Goal: Task Accomplishment & Management: Use online tool/utility

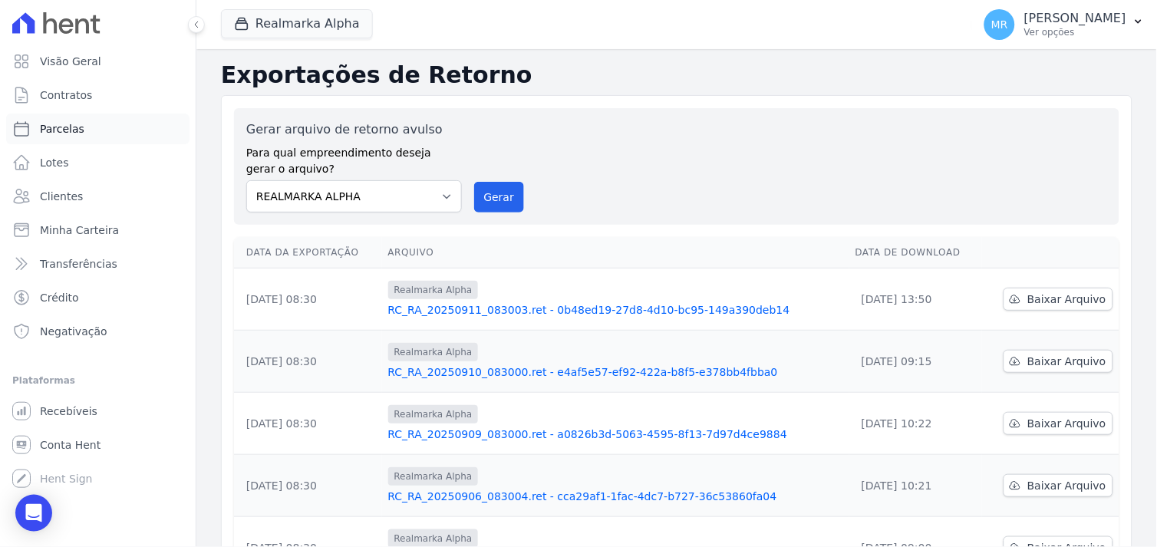
click at [66, 125] on span "Parcelas" at bounding box center [62, 128] width 44 height 15
select select
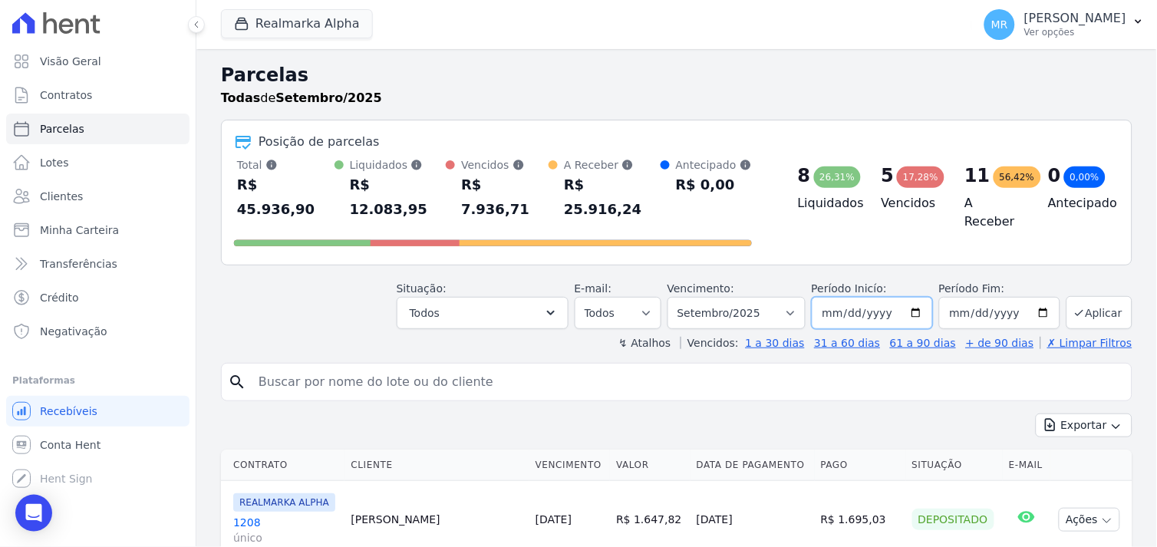
click at [917, 297] on input "[DATE]" at bounding box center [872, 313] width 121 height 32
type input "[DATE]"
click at [1038, 297] on input "[DATE]" at bounding box center [999, 313] width 121 height 32
click at [1032, 297] on input "[DATE]" at bounding box center [999, 313] width 121 height 32
type input "[DATE]"
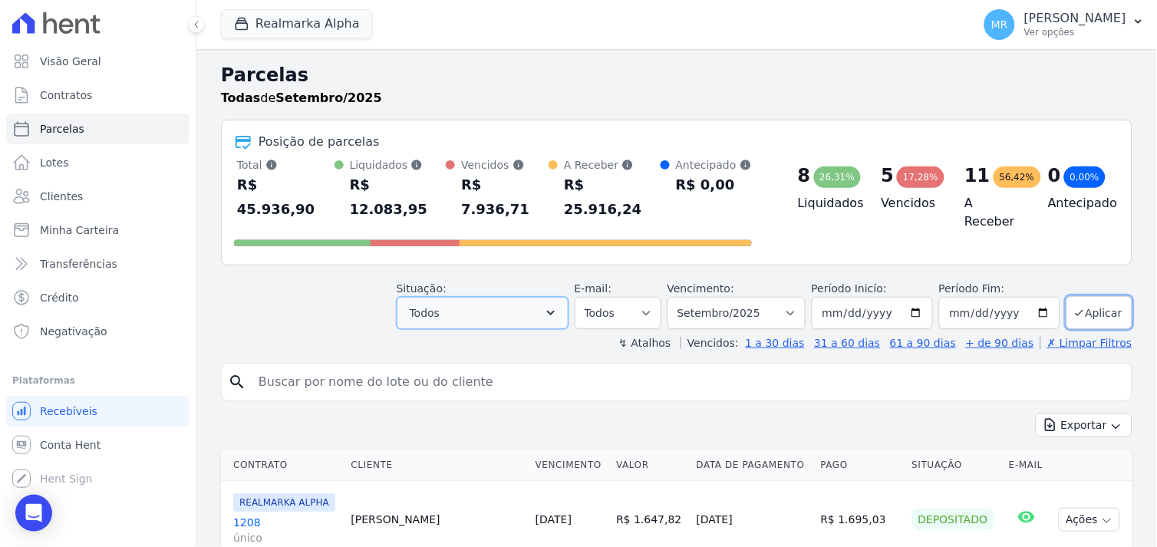
drag, startPoint x: 562, startPoint y: 289, endPoint x: 553, endPoint y: 300, distance: 14.1
click at [558, 305] on icon "button" at bounding box center [550, 312] width 15 height 15
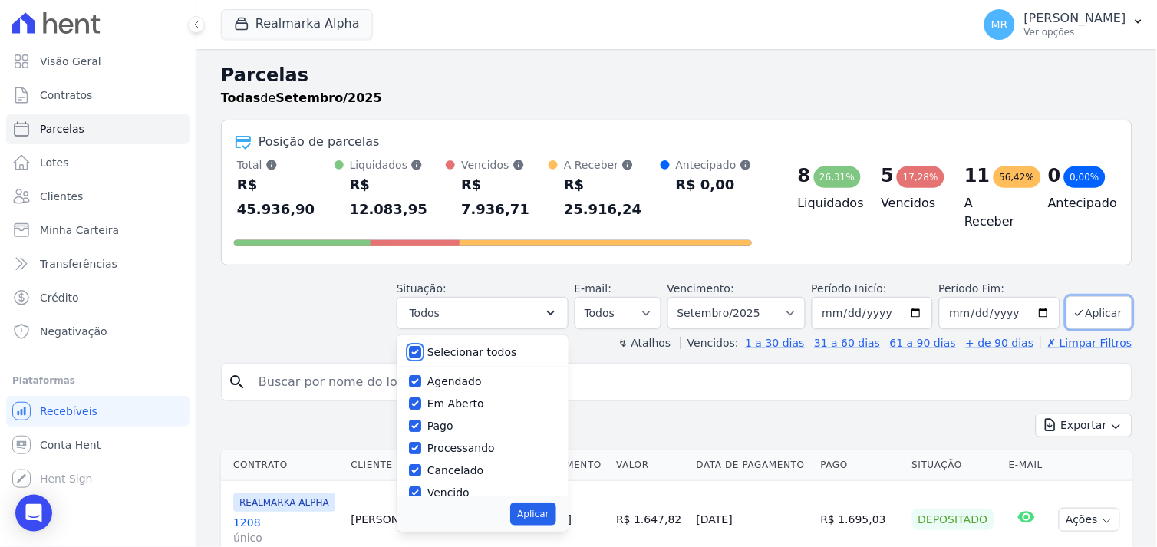
click at [421, 346] on input "Selecionar todos" at bounding box center [415, 352] width 12 height 12
checkbox input "false"
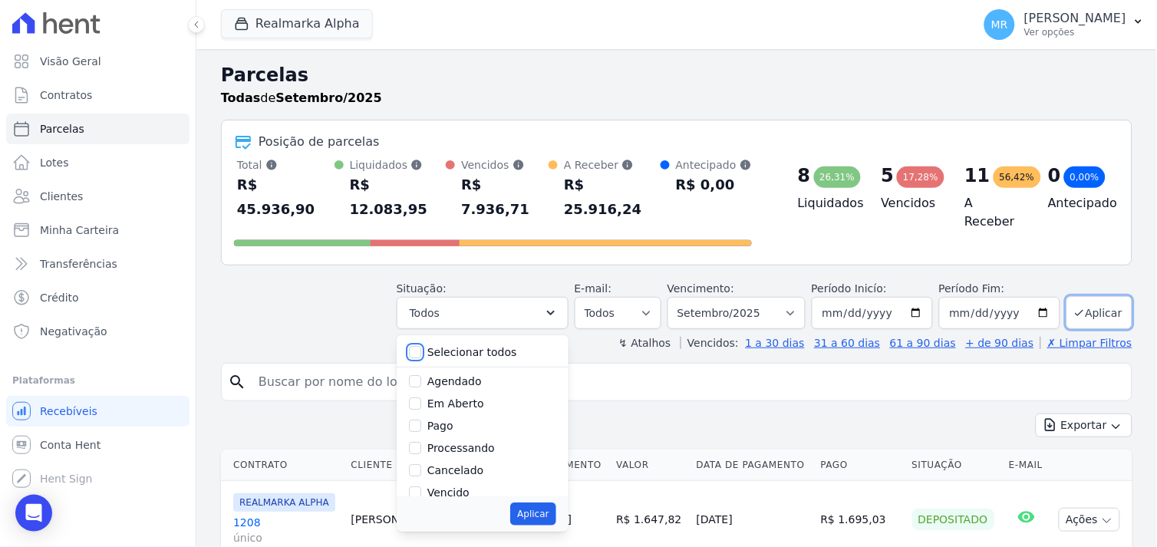
checkbox input "false"
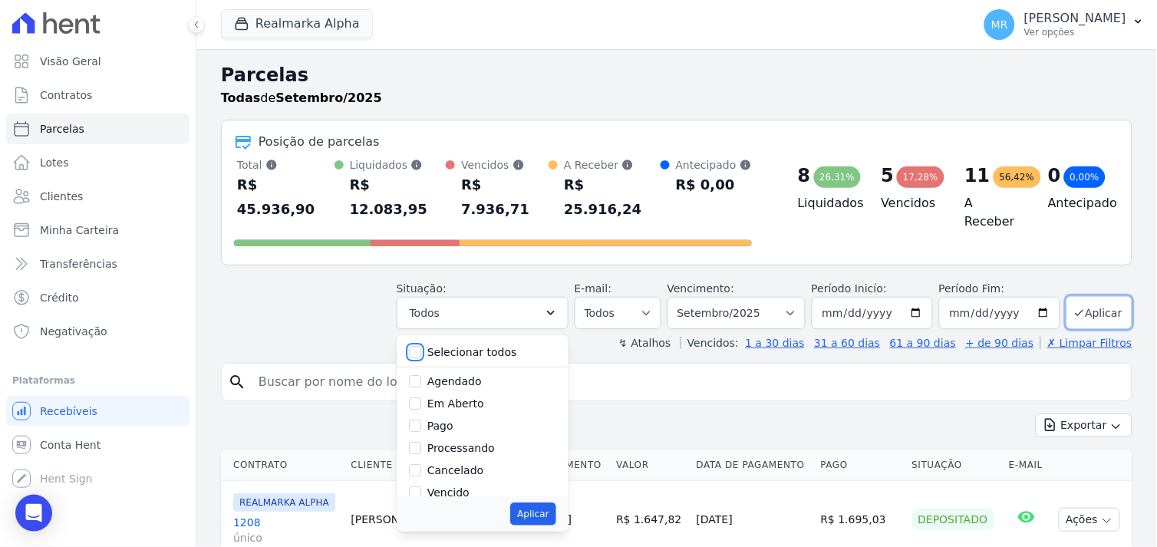
checkbox input "false"
click at [421, 420] on input "Pago" at bounding box center [415, 426] width 12 height 12
checkbox input "true"
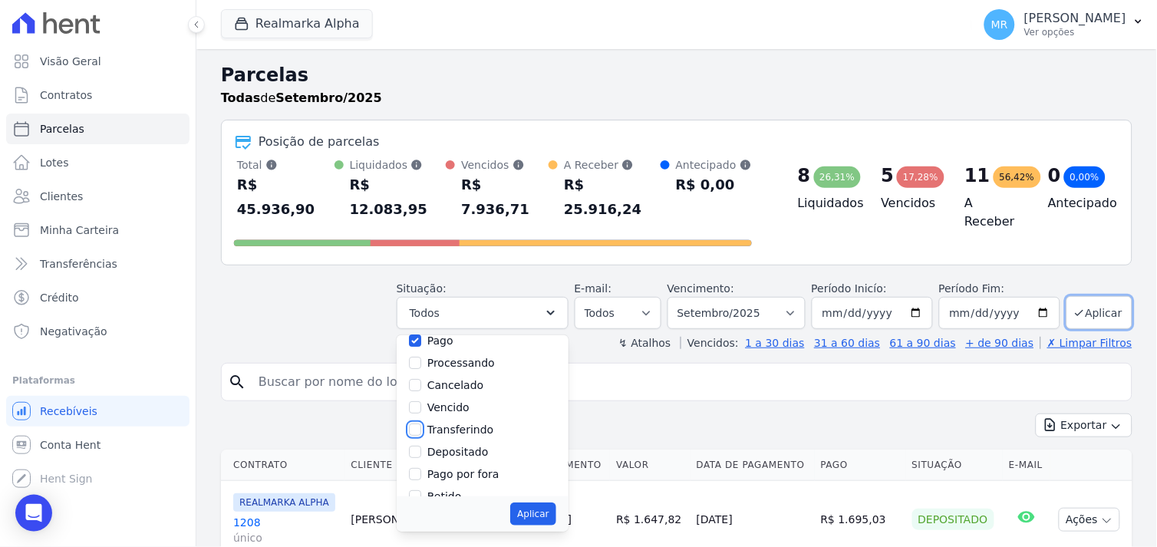
click at [421, 423] on input "Transferindo" at bounding box center [415, 429] width 12 height 12
checkbox input "true"
click at [421, 446] on input "Depositado" at bounding box center [415, 452] width 12 height 12
checkbox input "true"
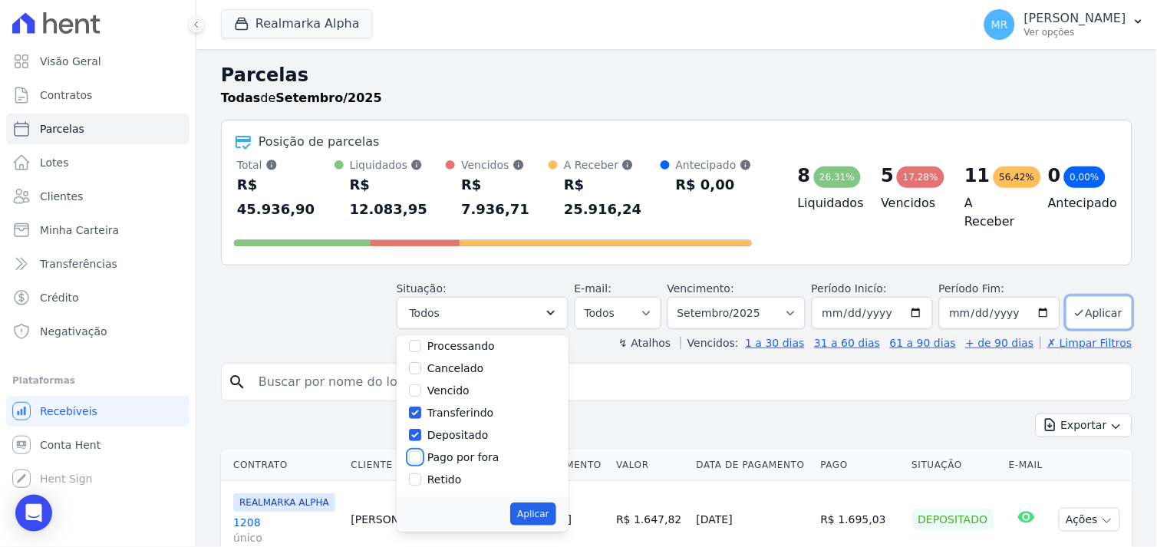
click at [421, 451] on input "Pago por fora" at bounding box center [415, 457] width 12 height 12
checkbox input "true"
click at [541, 502] on button "Aplicar" at bounding box center [532, 513] width 45 height 23
select select "paid"
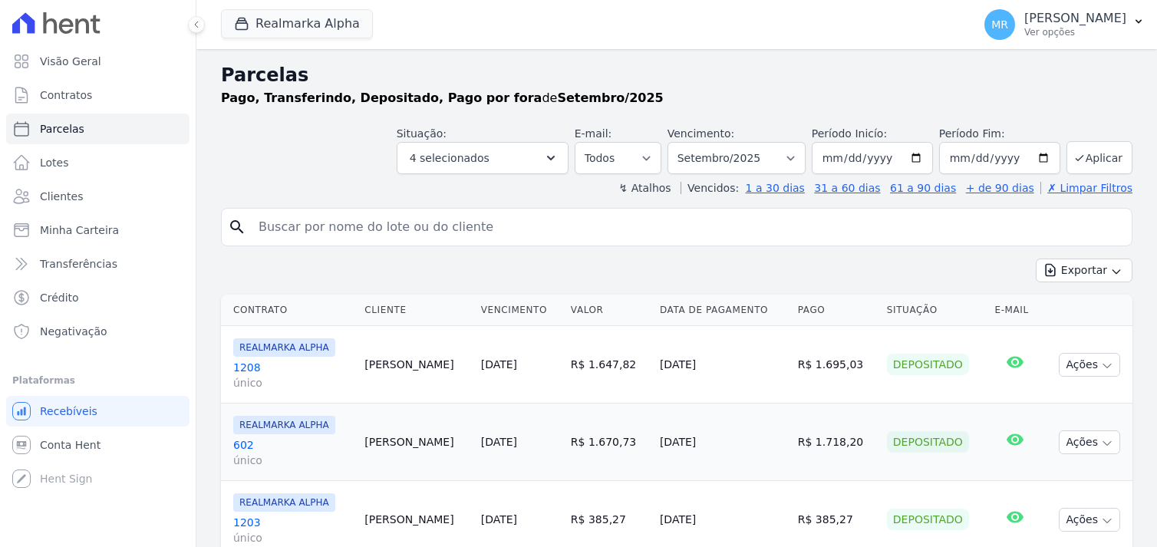
select select
click at [1091, 272] on button "Exportar" at bounding box center [1084, 270] width 97 height 24
click at [1053, 305] on span "Exportar PDF" at bounding box center [1082, 306] width 81 height 15
drag, startPoint x: 308, startPoint y: 28, endPoint x: 308, endPoint y: 39, distance: 10.7
click at [308, 38] on button "Realmarka Alpha" at bounding box center [297, 23] width 152 height 29
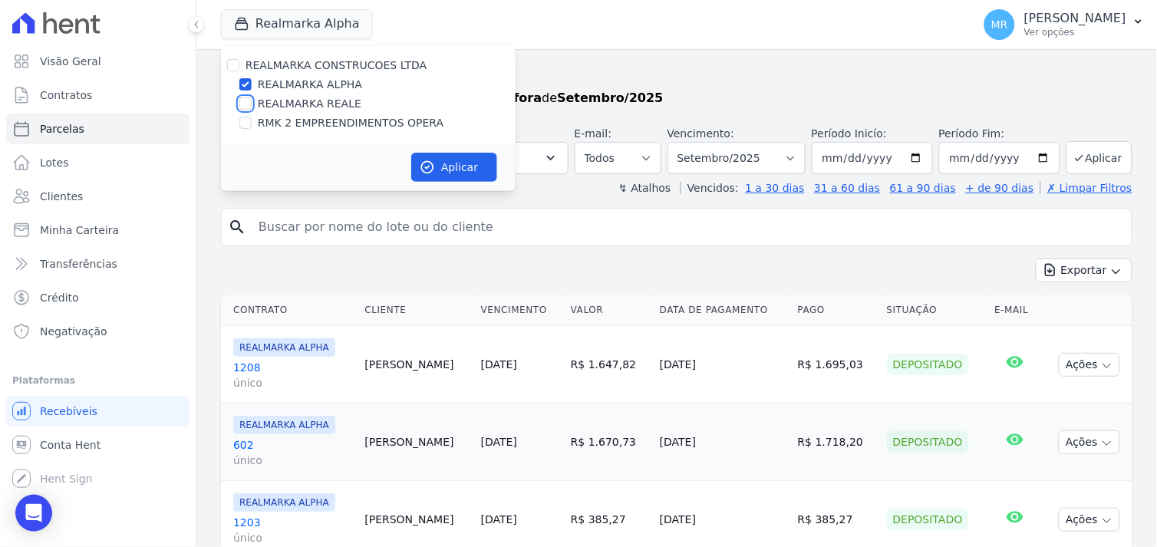
click at [241, 104] on input "REALMARKA REALE" at bounding box center [245, 103] width 12 height 12
checkbox input "true"
click at [248, 83] on input "REALMARKA ALPHA" at bounding box center [245, 84] width 12 height 12
checkbox input "false"
click at [462, 158] on button "Aplicar" at bounding box center [454, 167] width 86 height 29
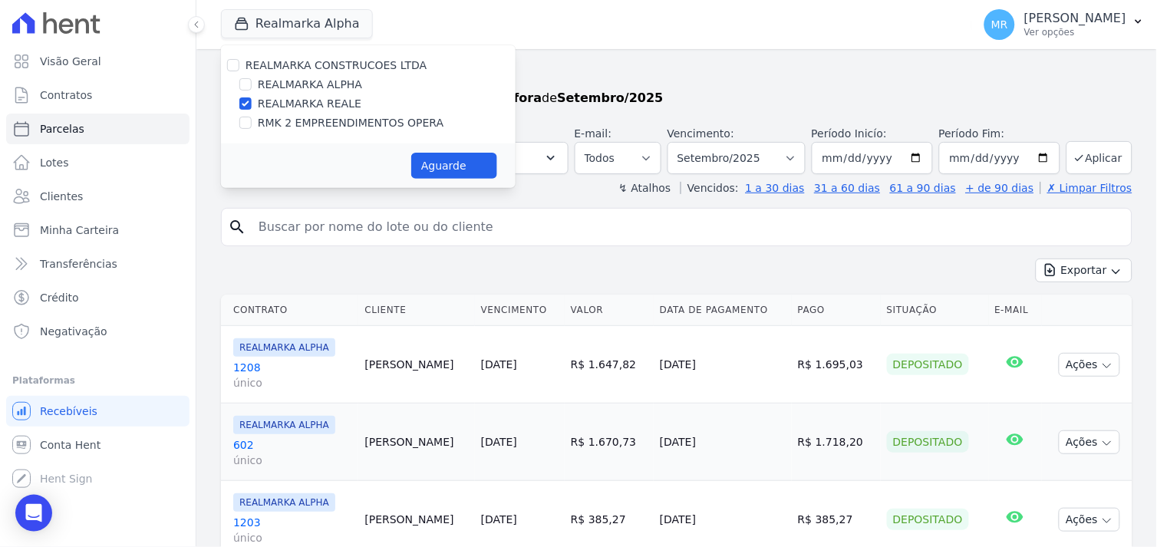
select select
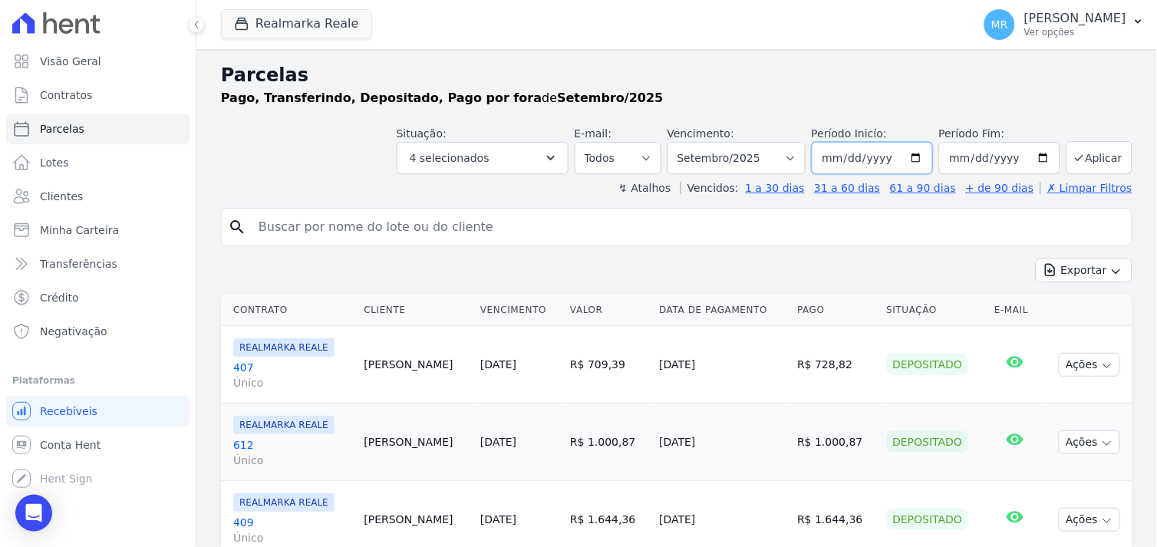
click at [910, 159] on input "[DATE]" at bounding box center [872, 158] width 121 height 32
type input "[DATE]"
click at [1079, 156] on button "Aplicar" at bounding box center [1099, 157] width 66 height 33
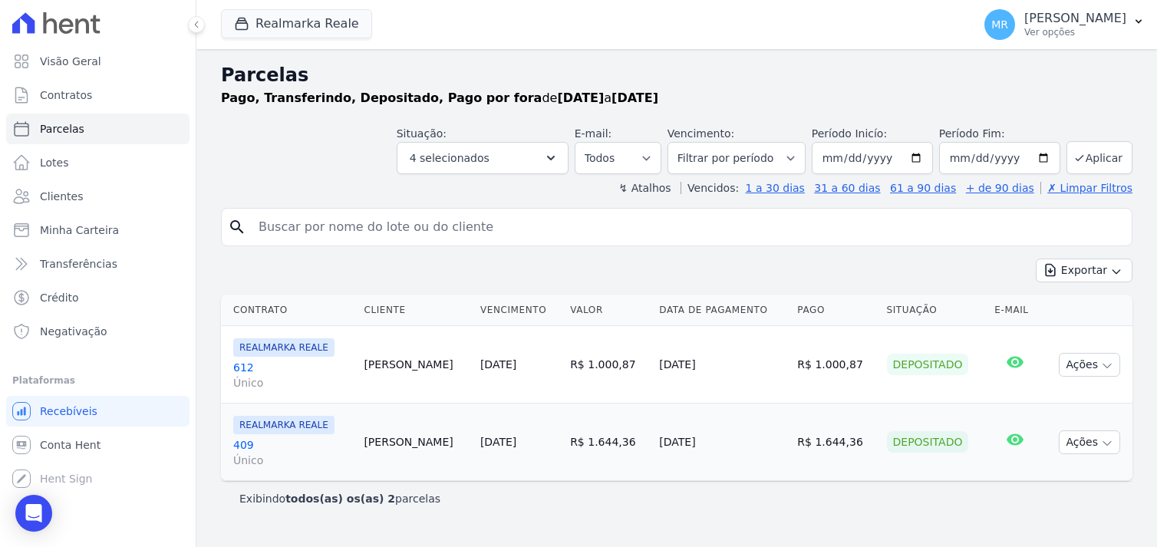
select select
click at [1091, 272] on button "Exportar" at bounding box center [1084, 270] width 97 height 24
click at [1101, 303] on span "Exportar PDF" at bounding box center [1082, 306] width 81 height 15
click at [302, 31] on button "Realmarka Reale" at bounding box center [296, 23] width 151 height 29
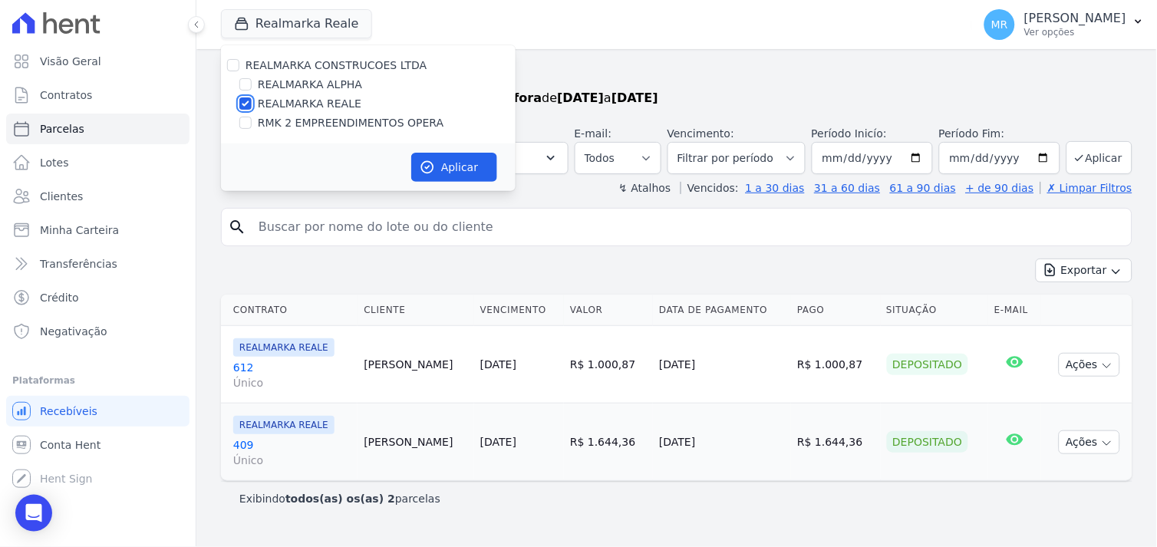
click at [247, 100] on input "REALMARKA REALE" at bounding box center [245, 103] width 12 height 12
checkbox input "false"
click at [244, 78] on div at bounding box center [245, 84] width 12 height 15
click at [249, 87] on input "REALMARKA ALPHA" at bounding box center [245, 84] width 12 height 12
checkbox input "true"
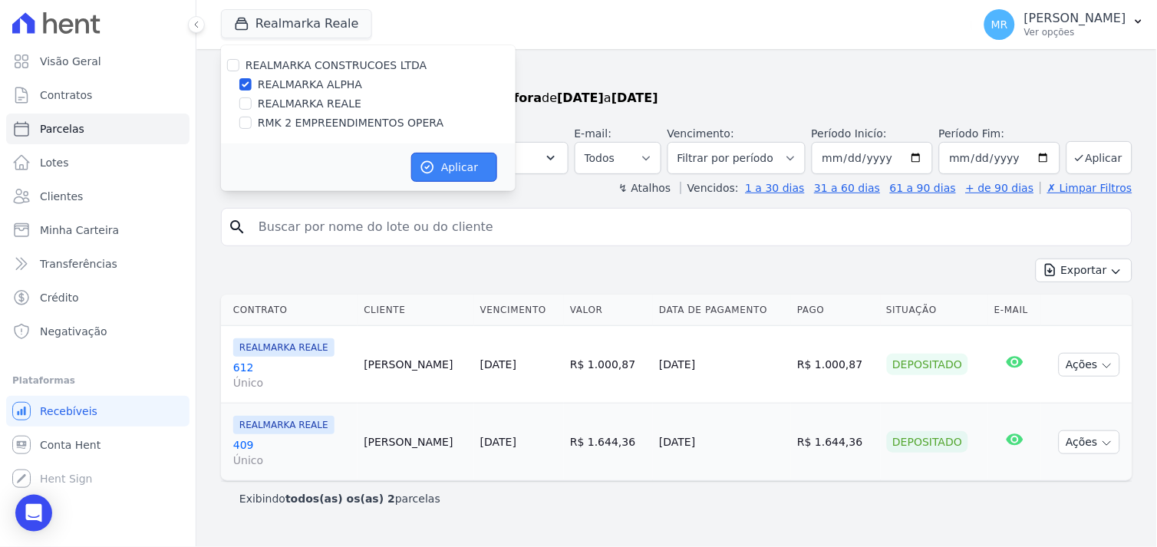
click at [446, 164] on button "Aplicar" at bounding box center [454, 167] width 86 height 29
select select
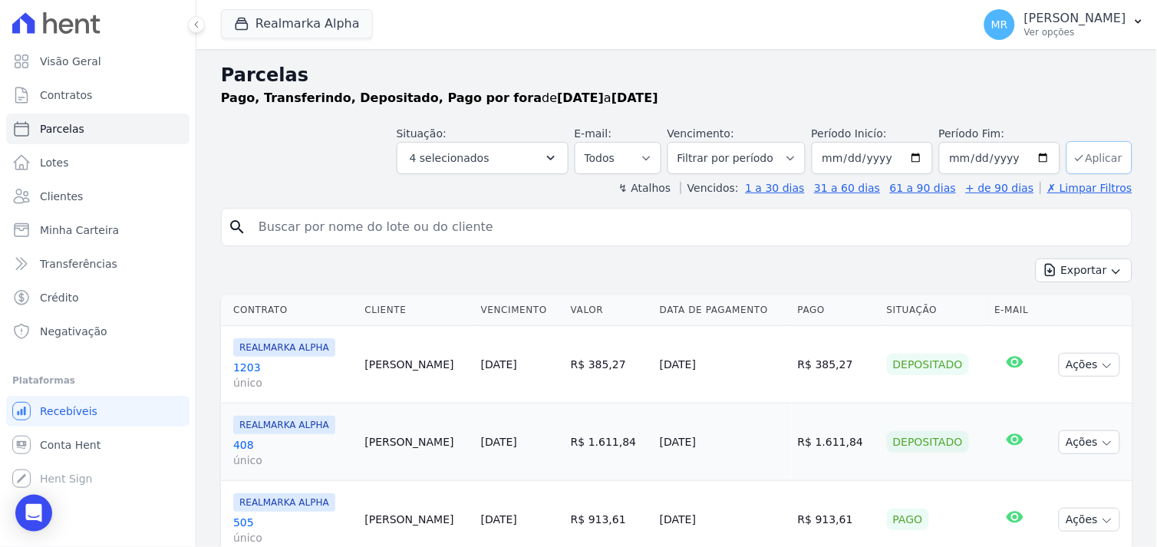
click at [1105, 159] on button "Aplicar" at bounding box center [1099, 157] width 66 height 33
select select
click at [1071, 275] on button "Exportar" at bounding box center [1084, 270] width 97 height 24
click at [1063, 304] on span "Exportar PDF" at bounding box center [1082, 306] width 81 height 15
